Goal: Task Accomplishment & Management: Manage account settings

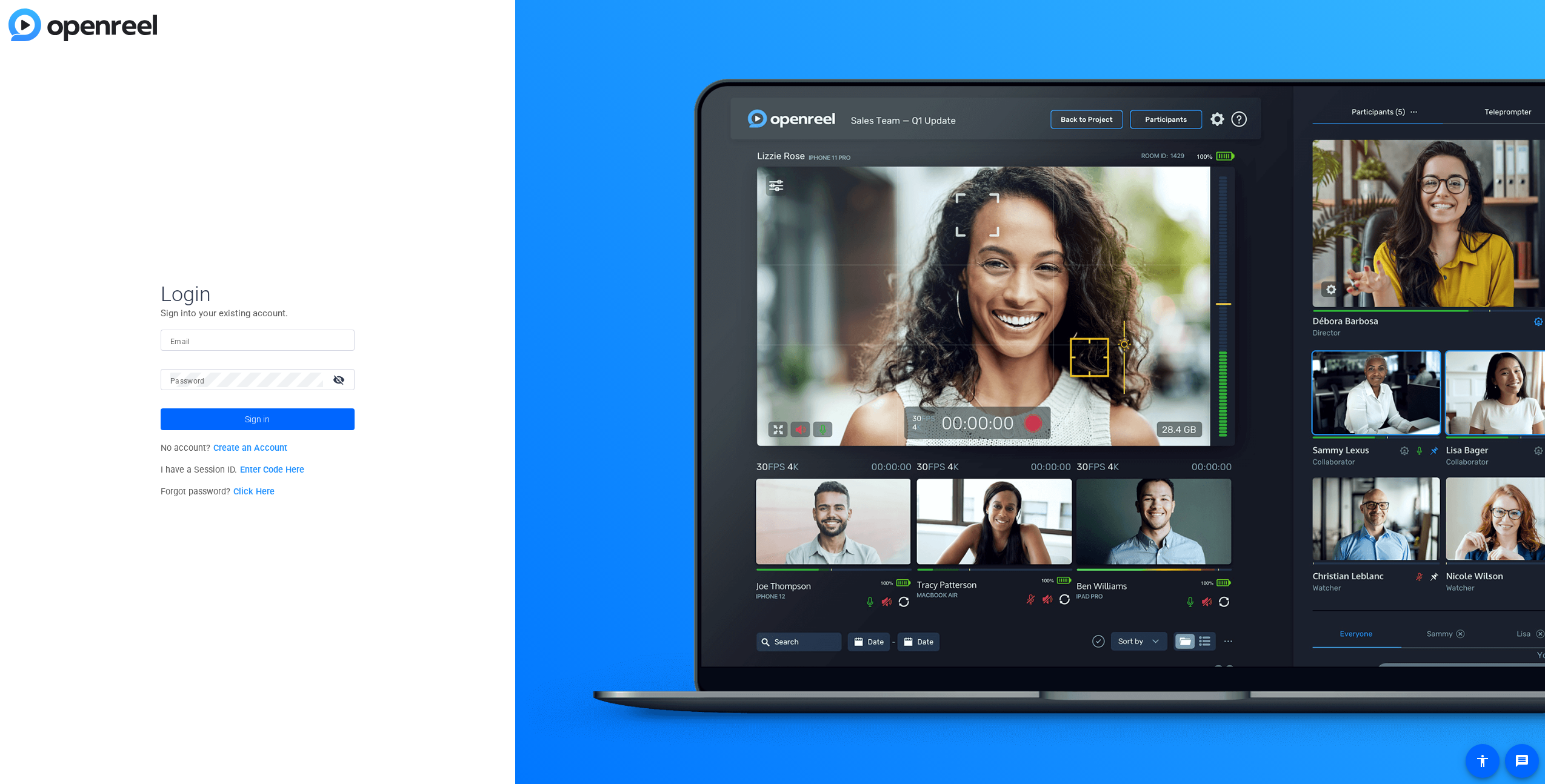
click at [240, 342] on input "Email" at bounding box center [257, 340] width 174 height 15
type input "[PERSON_NAME][EMAIL_ADDRESS][PERSON_NAME][PERSON_NAME][DOMAIN_NAME]"
click at [338, 382] on mat-icon "visibility_off" at bounding box center [340, 380] width 29 height 18
click at [161, 408] on button "Sign in" at bounding box center [257, 419] width 194 height 22
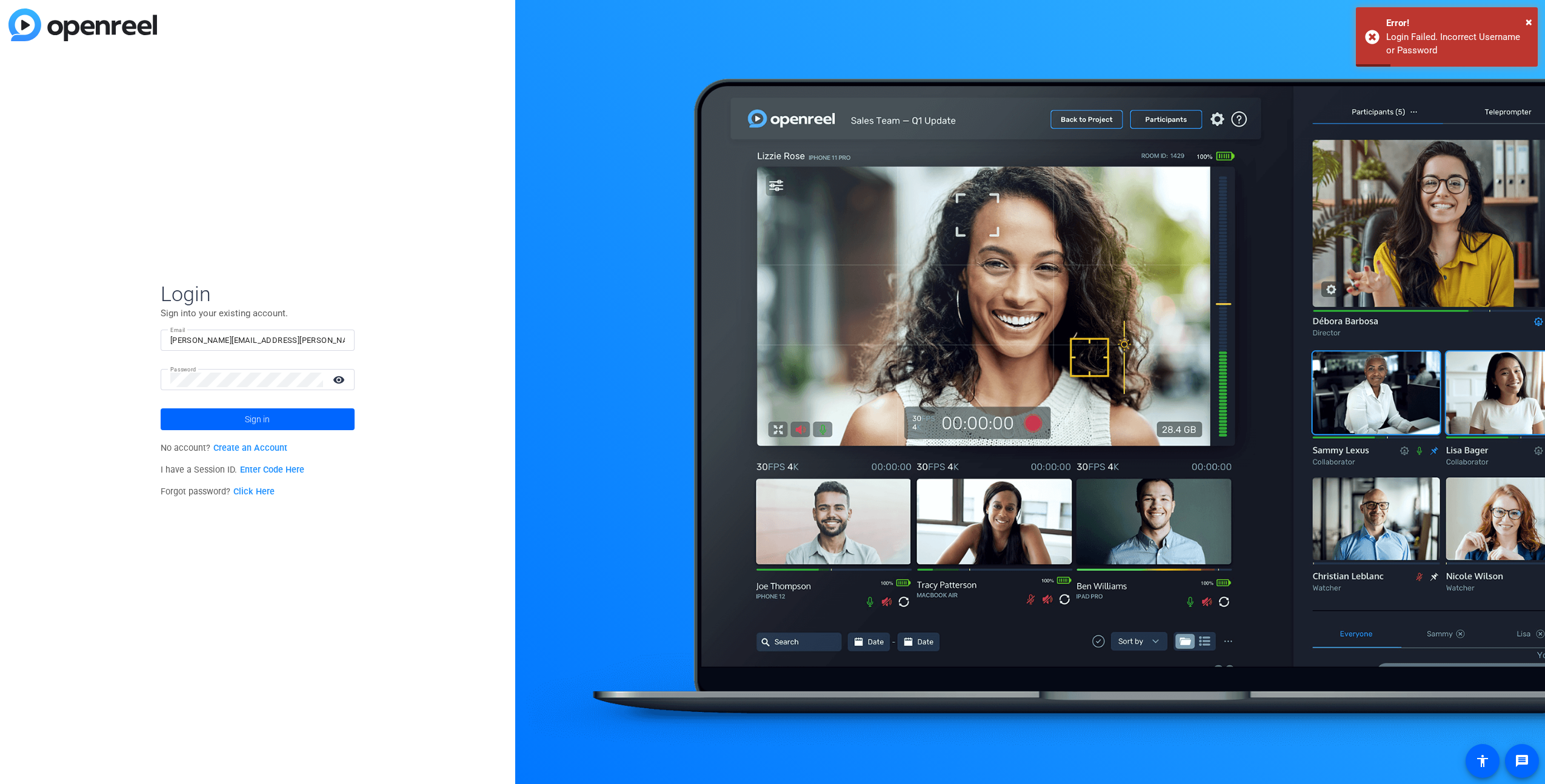
click at [258, 491] on link "Click Here" at bounding box center [253, 491] width 41 height 10
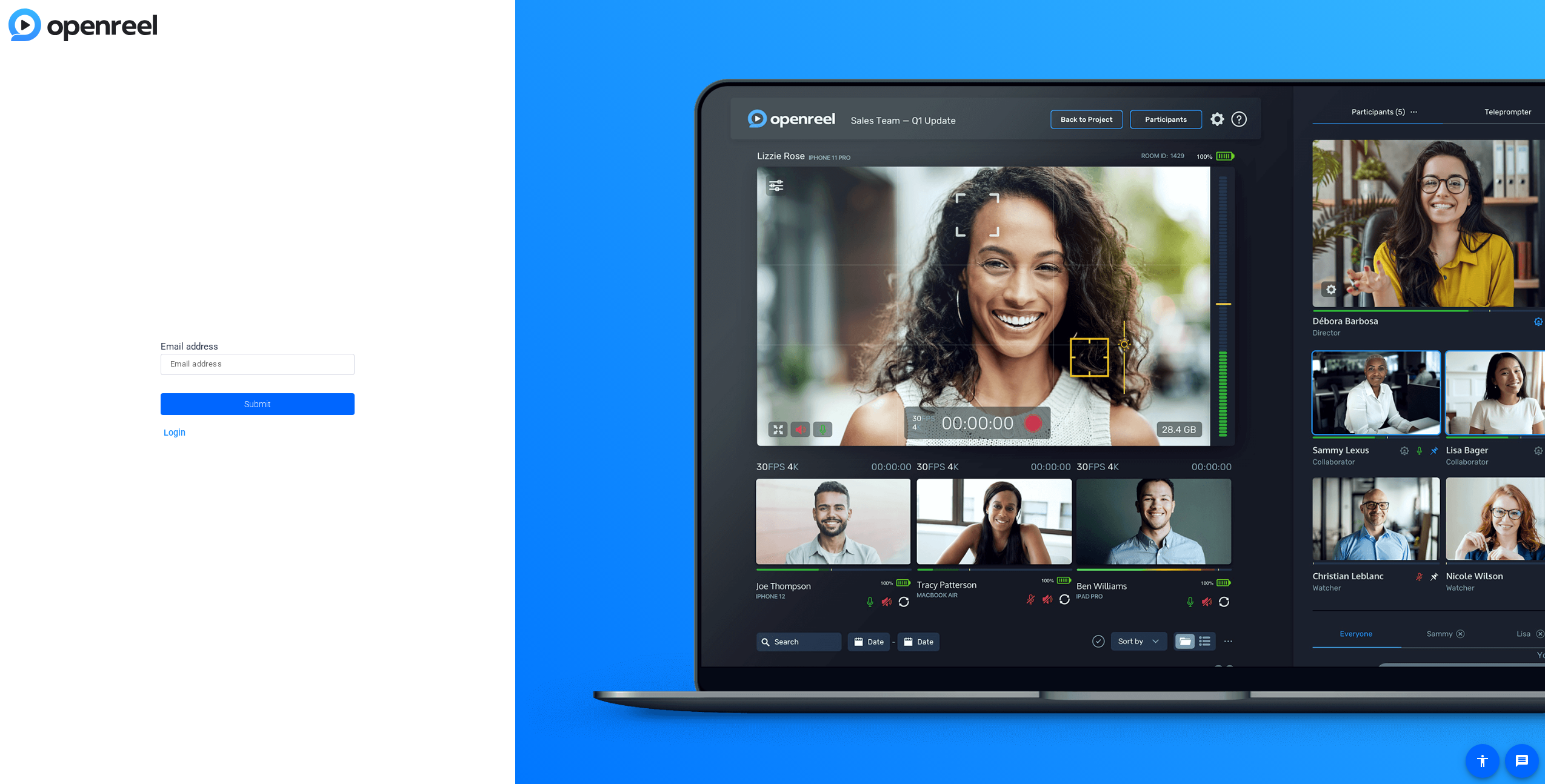
click at [265, 354] on div at bounding box center [257, 365] width 174 height 21
click at [255, 365] on input at bounding box center [257, 365] width 174 height 15
type input "[PERSON_NAME][EMAIL_ADDRESS][PERSON_NAME][PERSON_NAME][DOMAIN_NAME]"
click at [414, 389] on div "Email address [PERSON_NAME][EMAIL_ADDRESS][PERSON_NAME][PERSON_NAME][DOMAIN_NAM…" at bounding box center [257, 392] width 516 height 784
click at [299, 406] on span at bounding box center [257, 404] width 194 height 29
